Goal: Transaction & Acquisition: Book appointment/travel/reservation

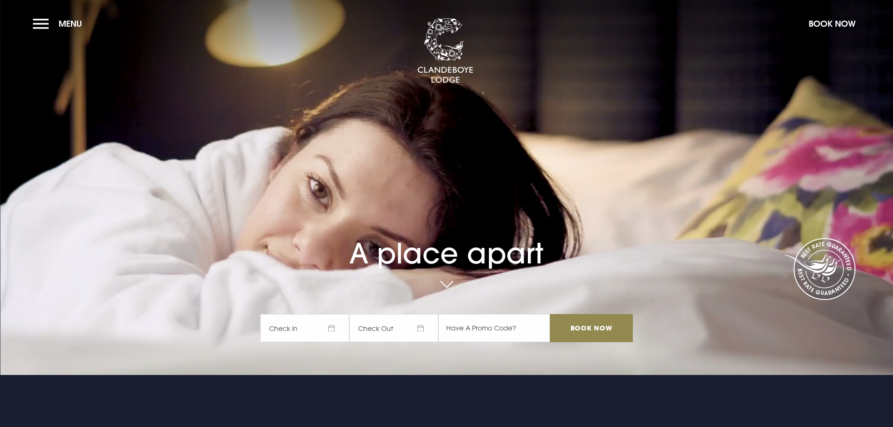
drag, startPoint x: 338, startPoint y: 327, endPoint x: 336, endPoint y: 322, distance: 5.9
click at [338, 327] on span "Check In" at bounding box center [304, 328] width 89 height 28
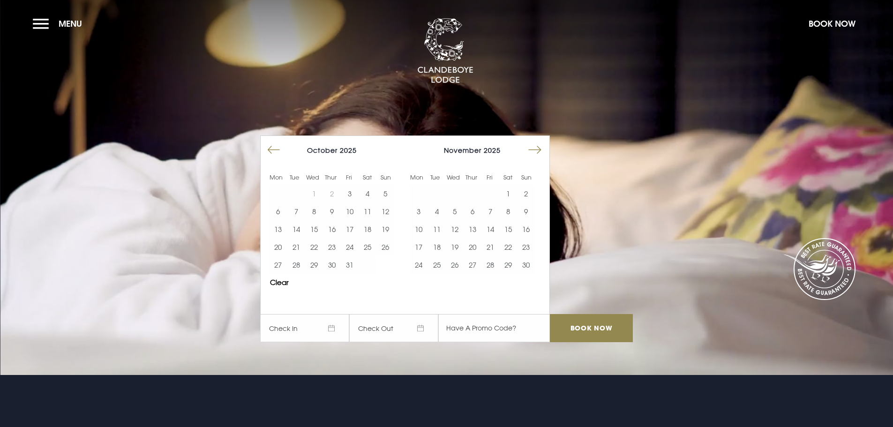
click at [481, 149] on span "November" at bounding box center [463, 150] width 38 height 8
click at [524, 156] on div "November 2025" at bounding box center [472, 150] width 125 height 14
click at [534, 150] on button "Move forward to switch to the next month." at bounding box center [535, 150] width 18 height 18
click at [535, 150] on button "Move forward to switch to the next month." at bounding box center [535, 150] width 18 height 18
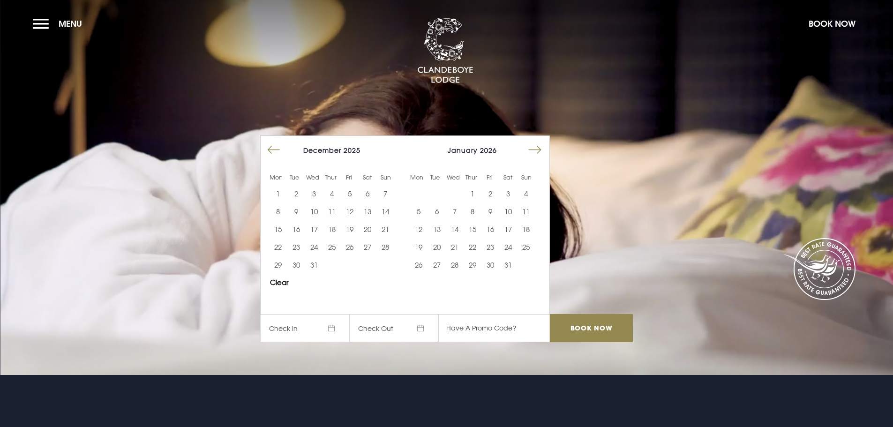
click at [535, 150] on button "Move forward to switch to the next month." at bounding box center [535, 150] width 18 height 18
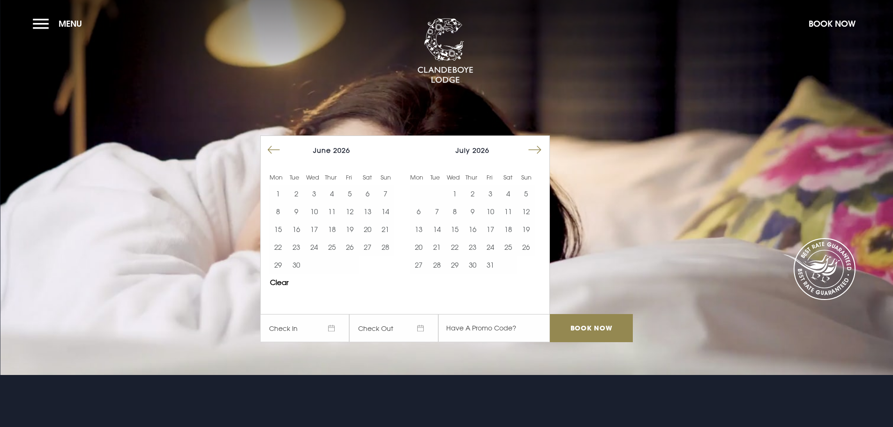
click at [535, 150] on button "Move forward to switch to the next month." at bounding box center [535, 150] width 18 height 18
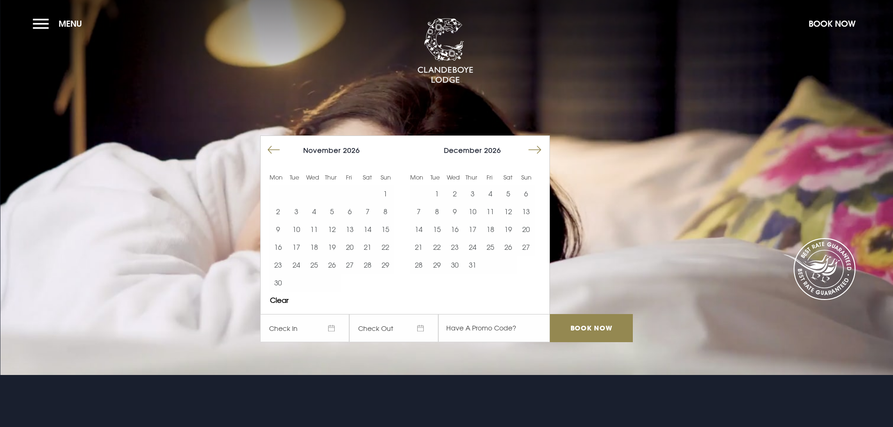
click at [535, 150] on button "Move forward to switch to the next month." at bounding box center [535, 150] width 18 height 18
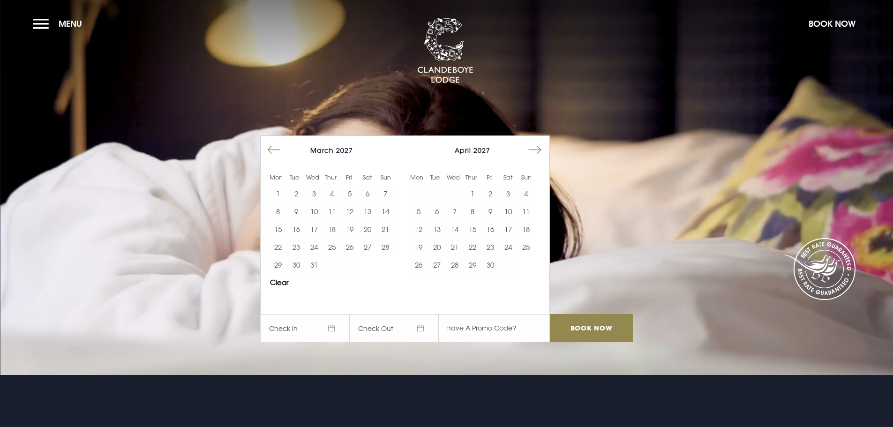
click at [535, 150] on button "Move forward to switch to the next month." at bounding box center [535, 150] width 18 height 18
click at [445, 225] on button "14" at bounding box center [437, 229] width 18 height 18
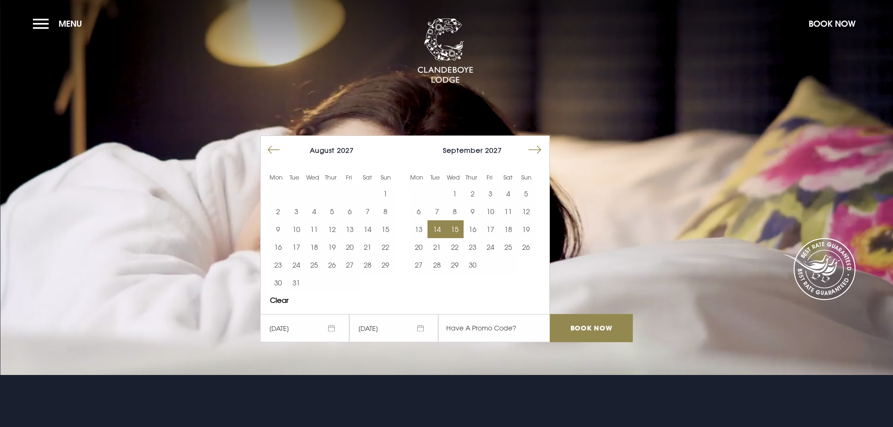
click at [455, 225] on button "15" at bounding box center [455, 229] width 18 height 18
click at [445, 210] on button "7" at bounding box center [437, 212] width 18 height 18
click at [444, 210] on button "7" at bounding box center [437, 212] width 18 height 18
click at [456, 212] on button "8" at bounding box center [455, 212] width 18 height 18
click at [478, 212] on button "9" at bounding box center [473, 212] width 18 height 18
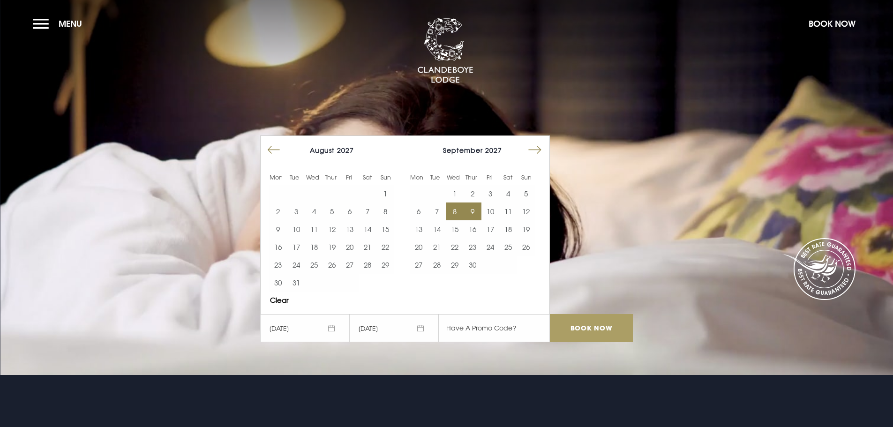
click at [632, 333] on input "Book Now" at bounding box center [591, 328] width 83 height 28
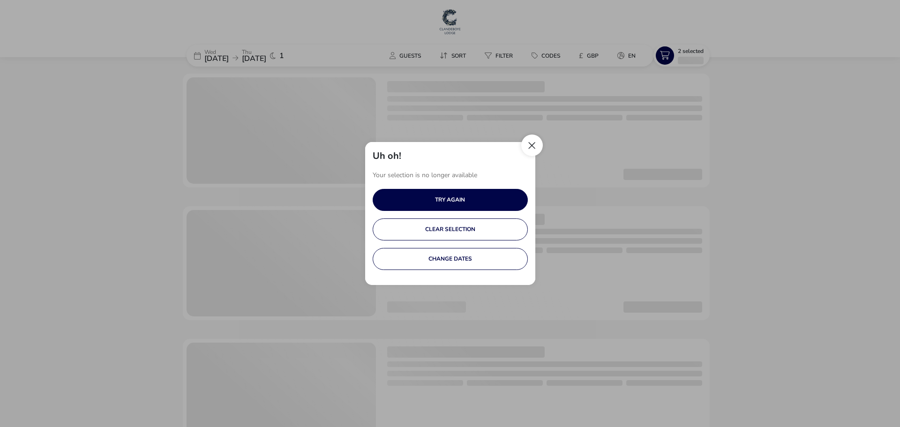
click at [524, 148] on button "Close" at bounding box center [532, 146] width 22 height 22
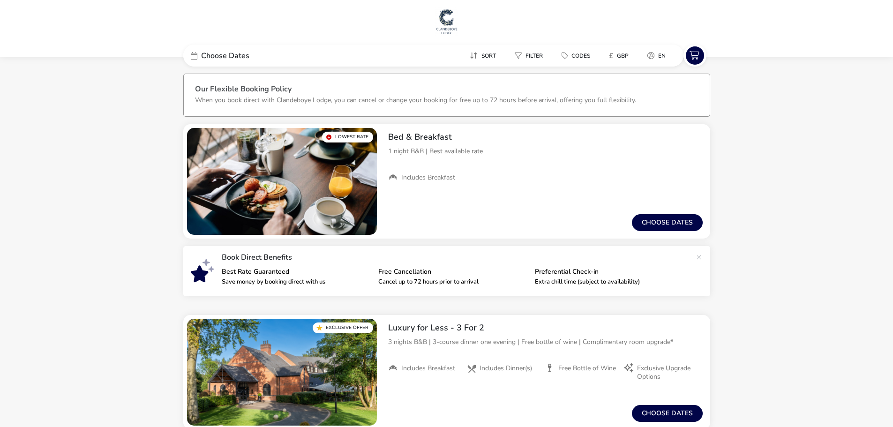
click at [238, 60] on span "Choose Dates" at bounding box center [225, 56] width 48 height 8
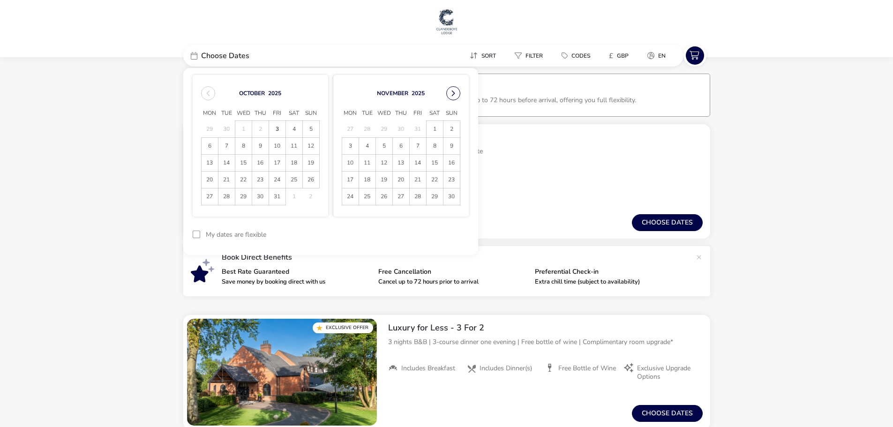
click at [451, 92] on button "Next Month" at bounding box center [453, 93] width 14 height 14
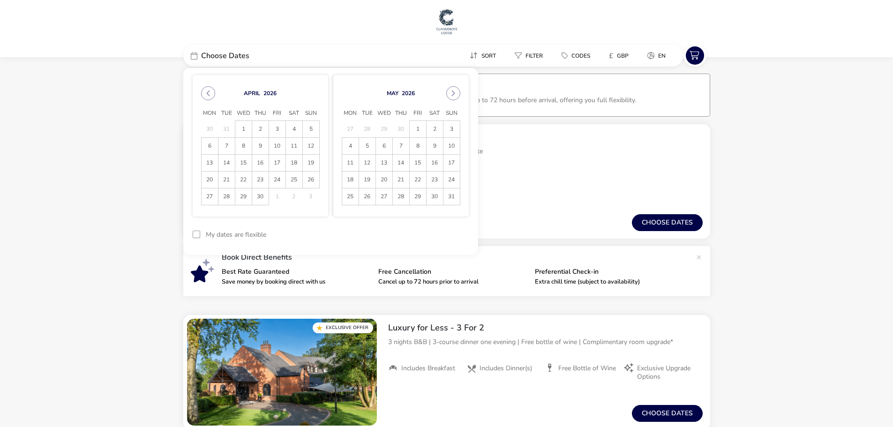
click at [451, 92] on button "Next Month" at bounding box center [453, 93] width 14 height 14
click at [454, 97] on button "Next Month" at bounding box center [453, 93] width 14 height 14
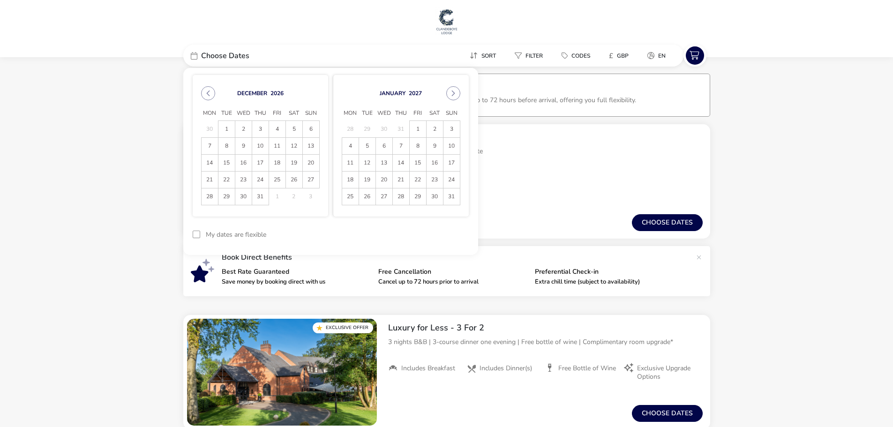
click at [454, 97] on button "Next Month" at bounding box center [453, 93] width 14 height 14
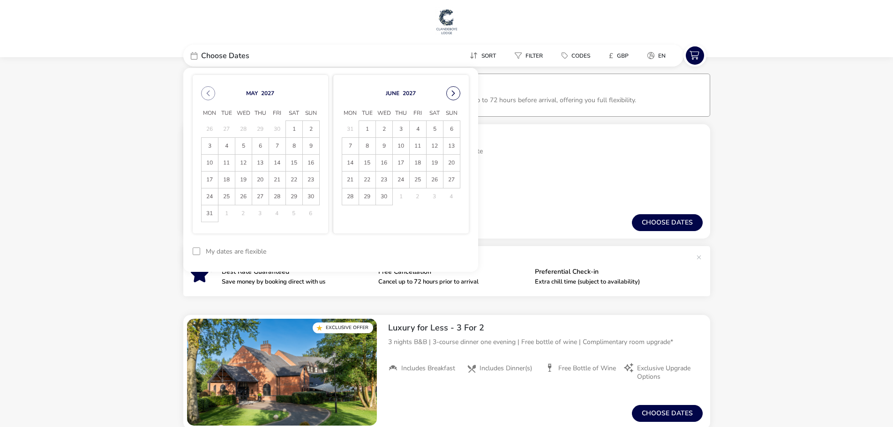
click at [454, 96] on button "Next Month" at bounding box center [453, 93] width 14 height 14
click at [453, 96] on button "Next Month" at bounding box center [453, 93] width 14 height 14
click at [383, 144] on span "8" at bounding box center [384, 146] width 16 height 16
click at [398, 143] on span "9" at bounding box center [401, 146] width 16 height 16
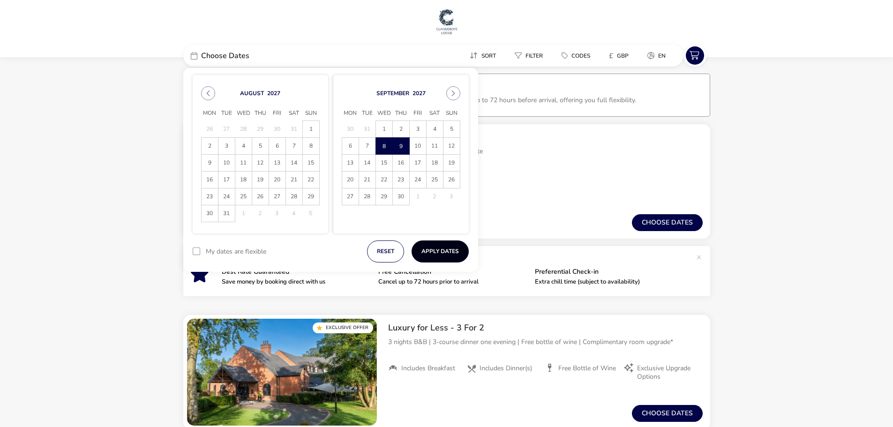
click at [451, 252] on button "Apply Dates" at bounding box center [440, 251] width 57 height 22
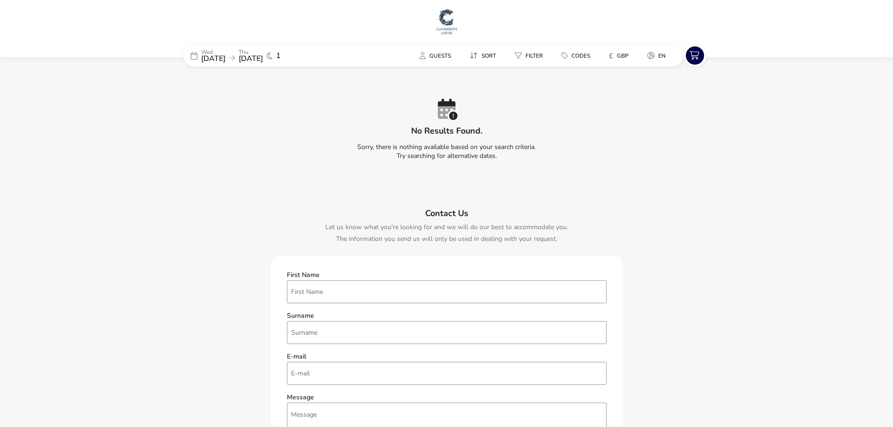
click at [263, 54] on span "[DATE]" at bounding box center [251, 58] width 24 height 10
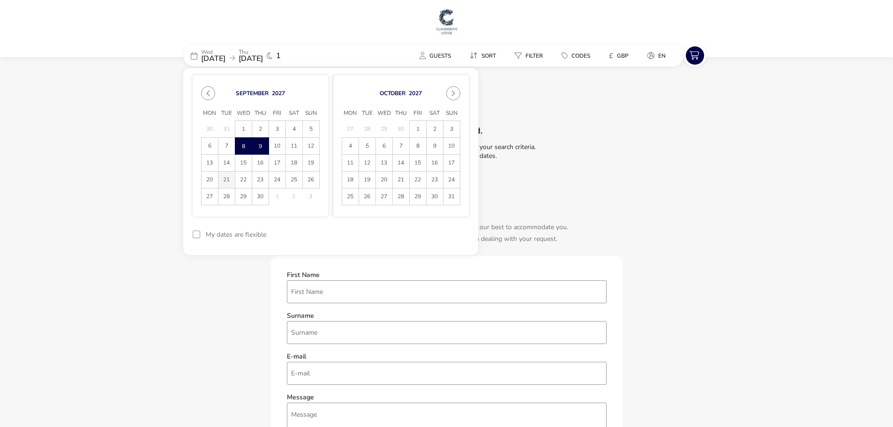
click at [228, 178] on span "21" at bounding box center [226, 180] width 16 height 16
click at [243, 180] on span "22" at bounding box center [243, 180] width 16 height 16
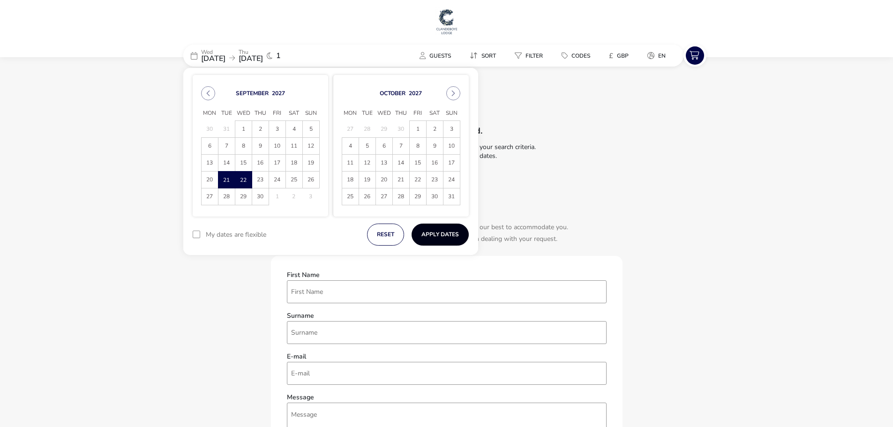
click at [429, 230] on button "Apply Dates" at bounding box center [440, 235] width 57 height 22
